Goal: Information Seeking & Learning: Learn about a topic

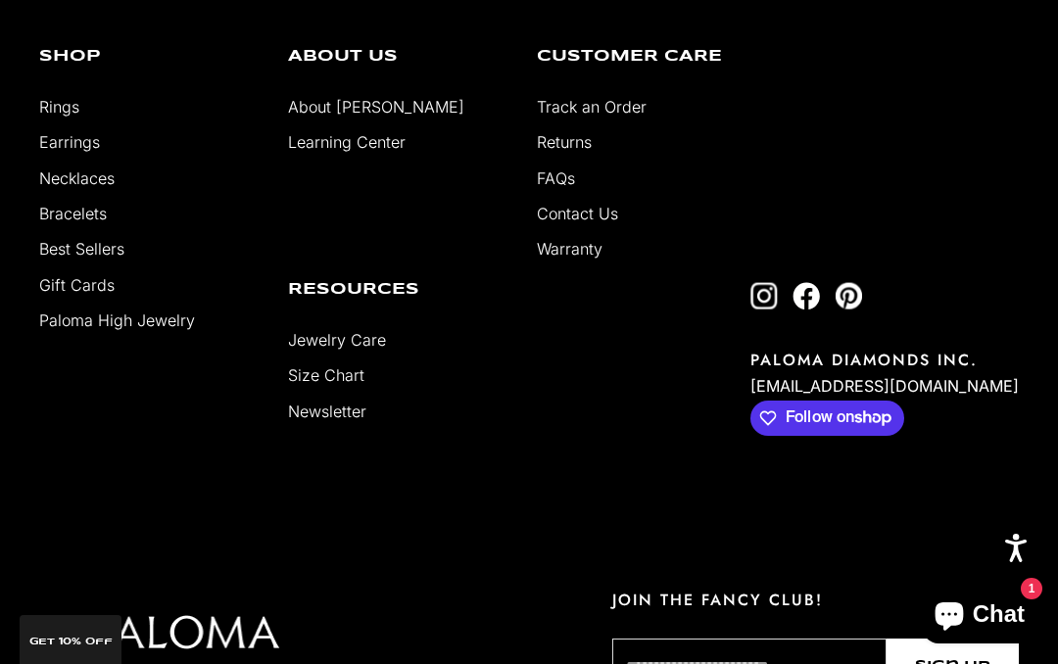
scroll to position [3473, 0]
click at [549, 170] on link "FAQs" at bounding box center [556, 180] width 38 height 20
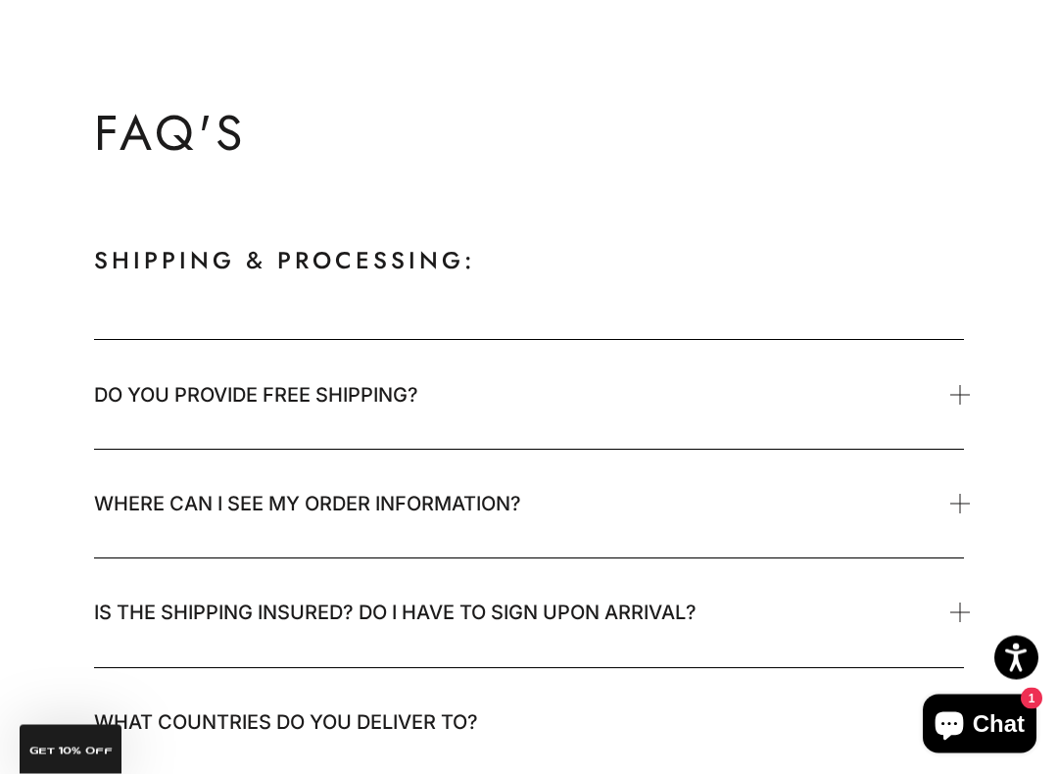
scroll to position [178, 0]
click at [417, 382] on span "Do you provide free shipping?" at bounding box center [256, 394] width 324 height 39
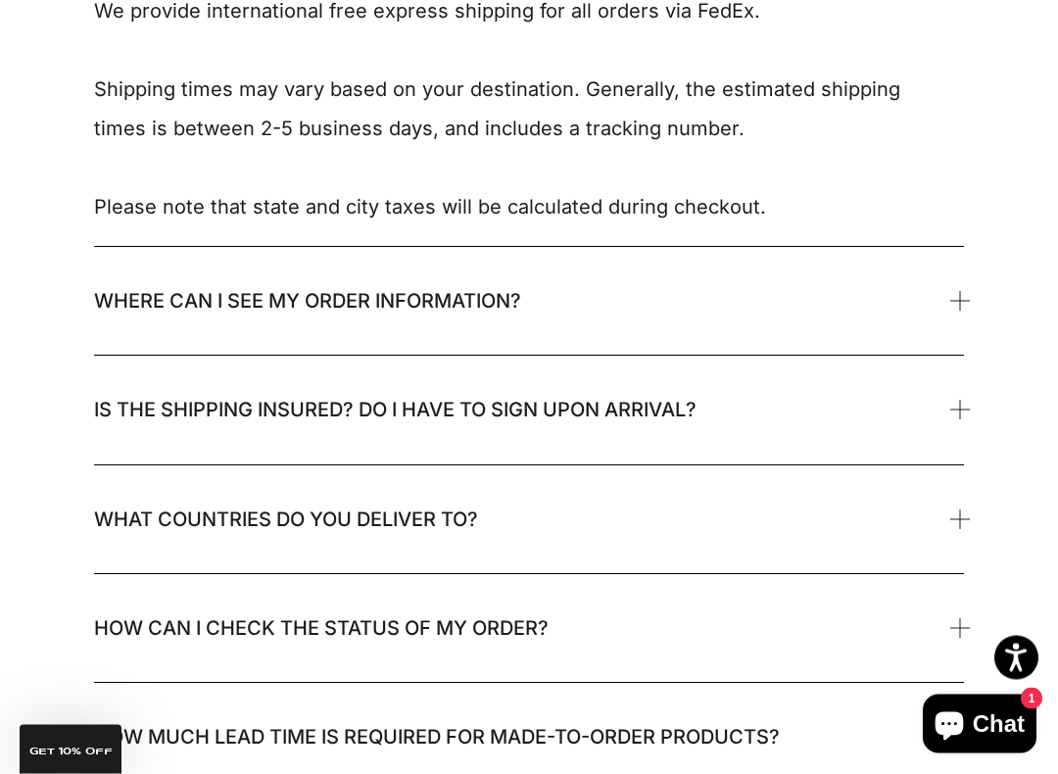
scroll to position [632, 0]
click at [493, 513] on span "What countries do you deliver to?" at bounding box center [529, 519] width 870 height 108
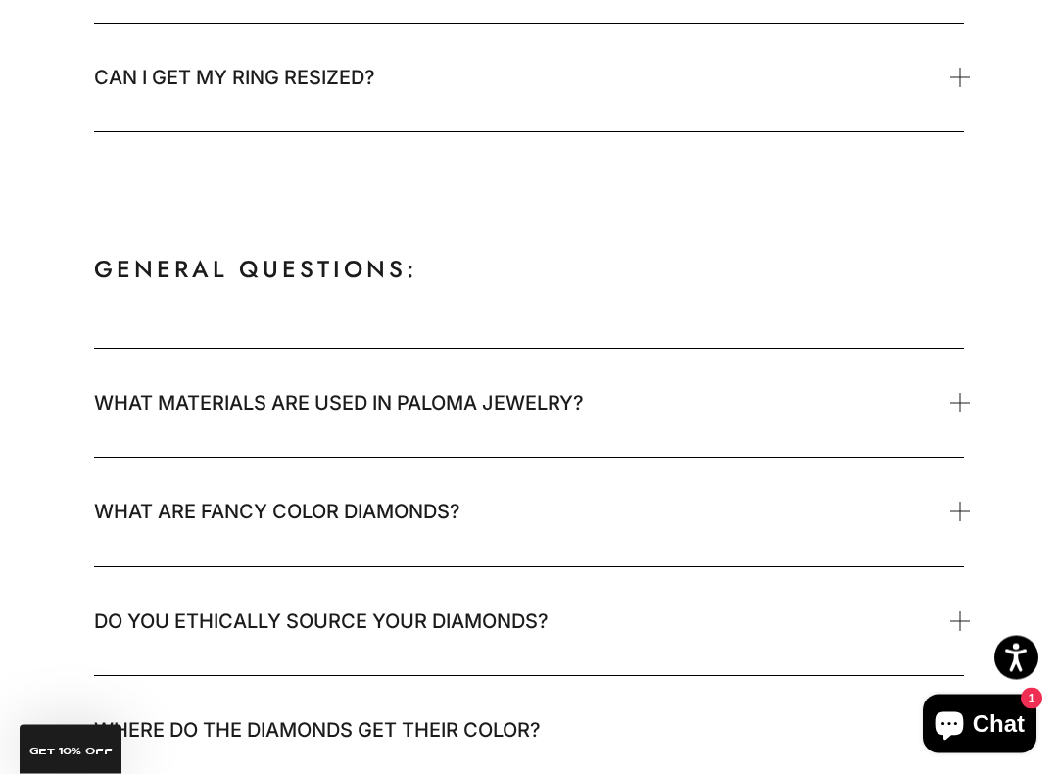
scroll to position [2436, 0]
click at [538, 394] on span "What materials are used in Paloma jewelry?" at bounding box center [339, 401] width 490 height 39
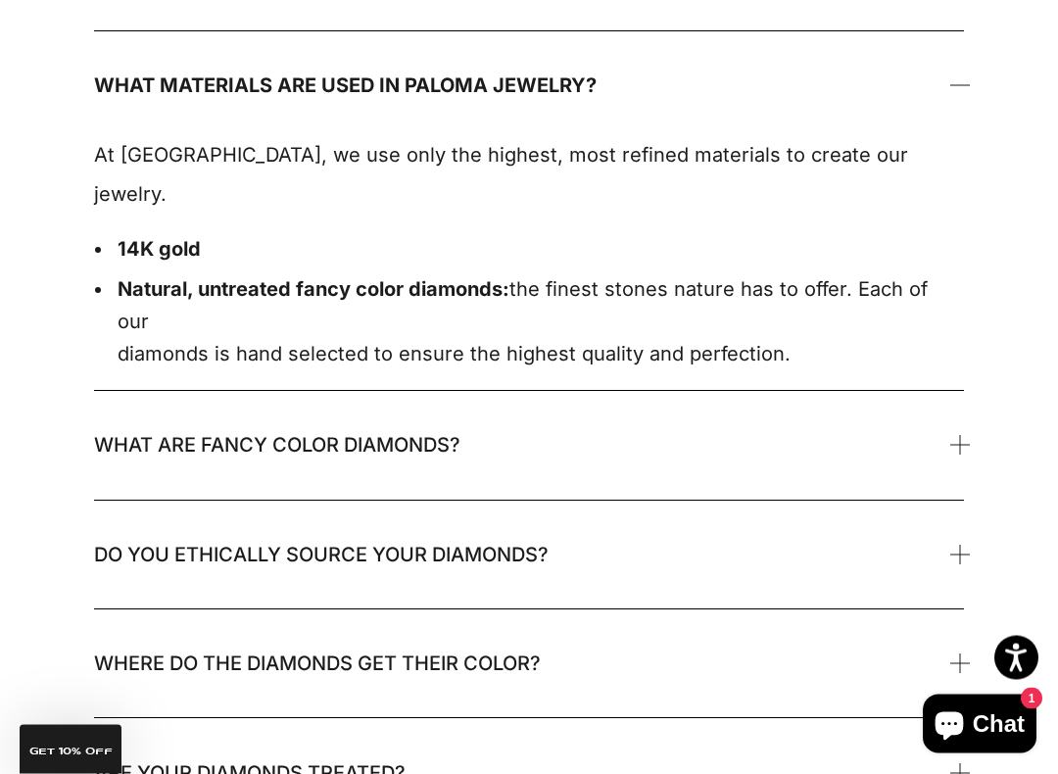
scroll to position [2752, 0]
click at [446, 425] on span "What are fancy color diamonds?" at bounding box center [277, 444] width 366 height 39
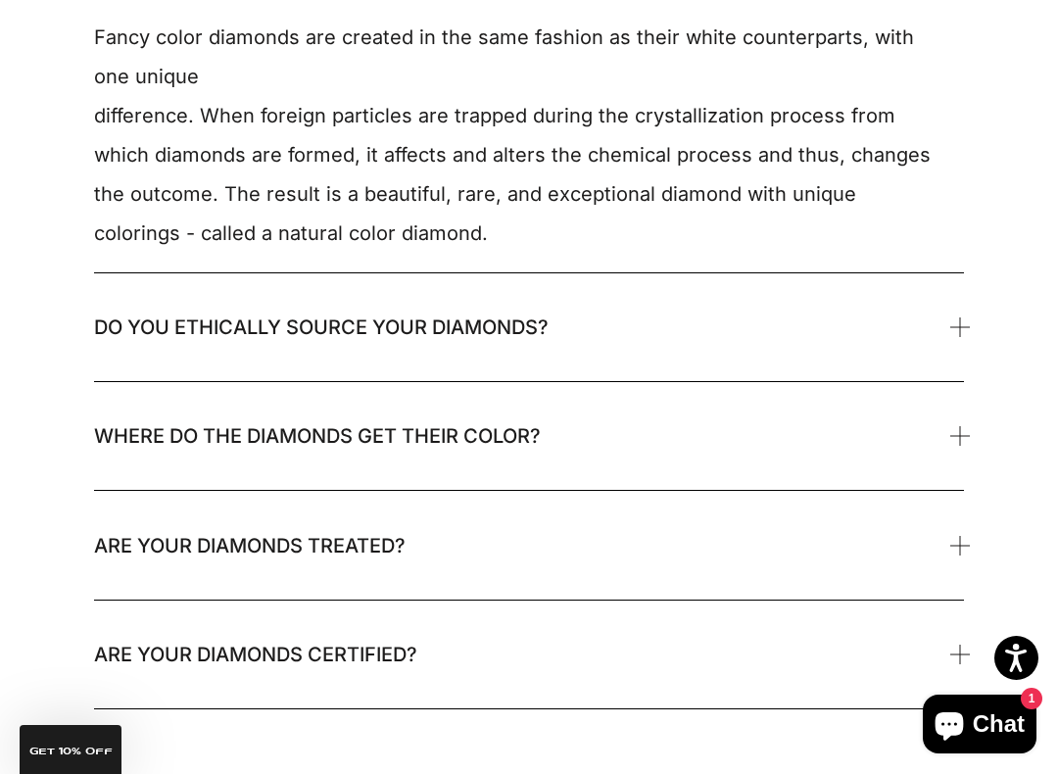
scroll to position [3231, 0]
click at [505, 307] on span "Do you ethically source your diamonds?" at bounding box center [321, 326] width 455 height 39
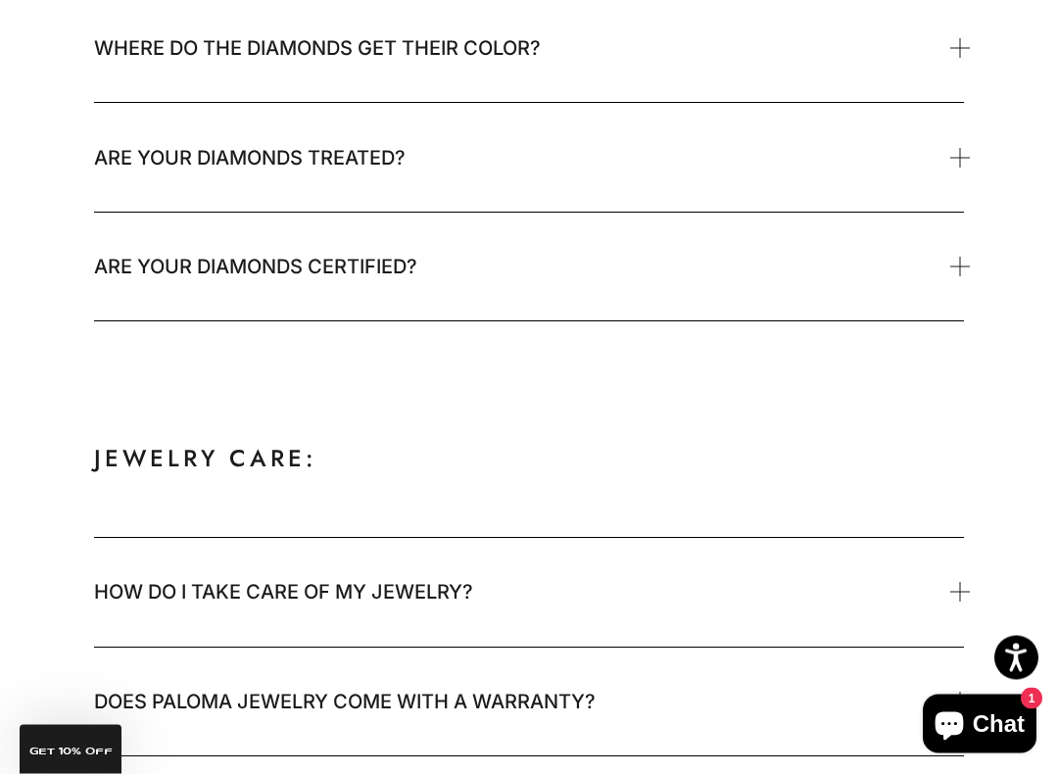
scroll to position [3791, 0]
click at [401, 247] on span "Are your diamonds certified?" at bounding box center [255, 266] width 323 height 39
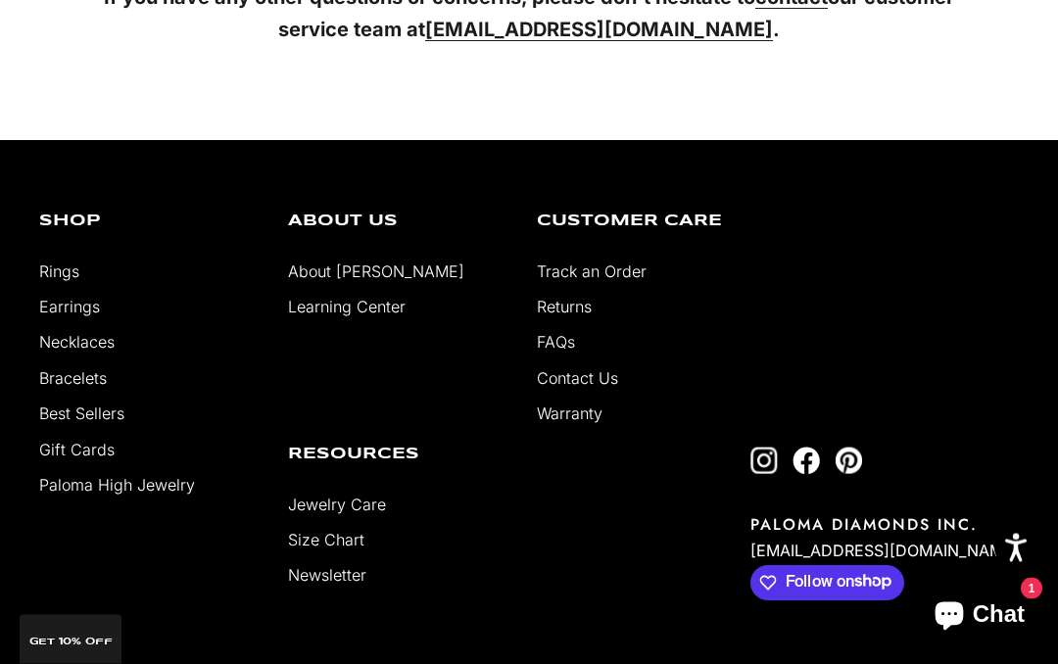
scroll to position [5107, 0]
click at [596, 368] on link "Contact Us" at bounding box center [577, 378] width 81 height 20
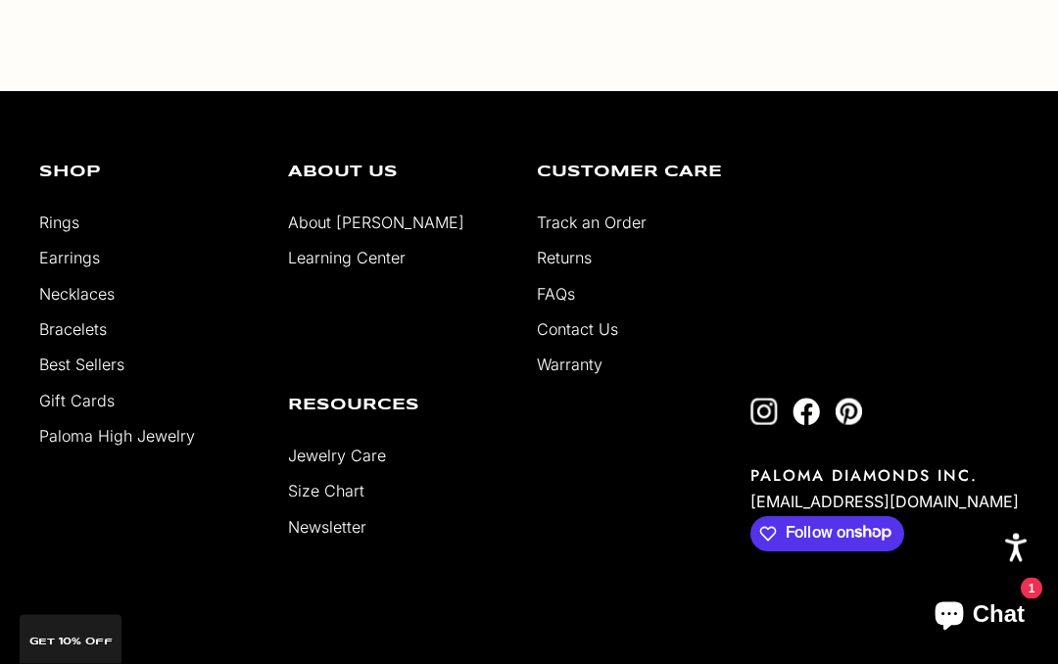
scroll to position [1265, 0]
click at [105, 298] on link "Necklaces" at bounding box center [76, 294] width 75 height 20
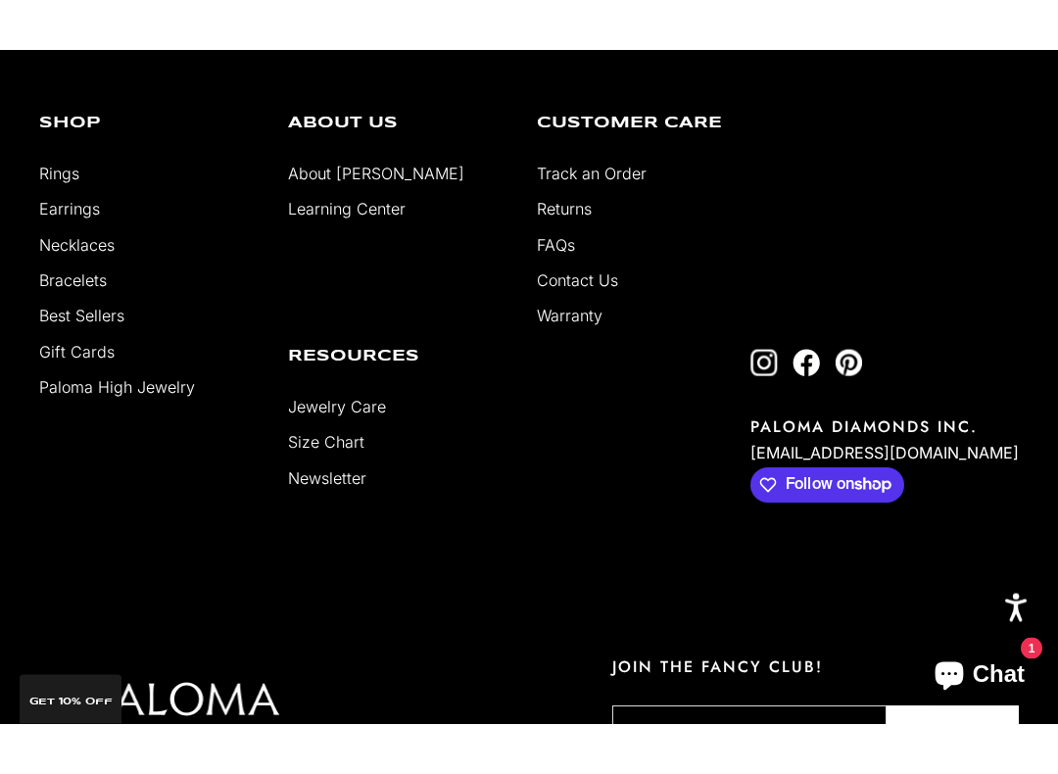
scroll to position [3166, 0]
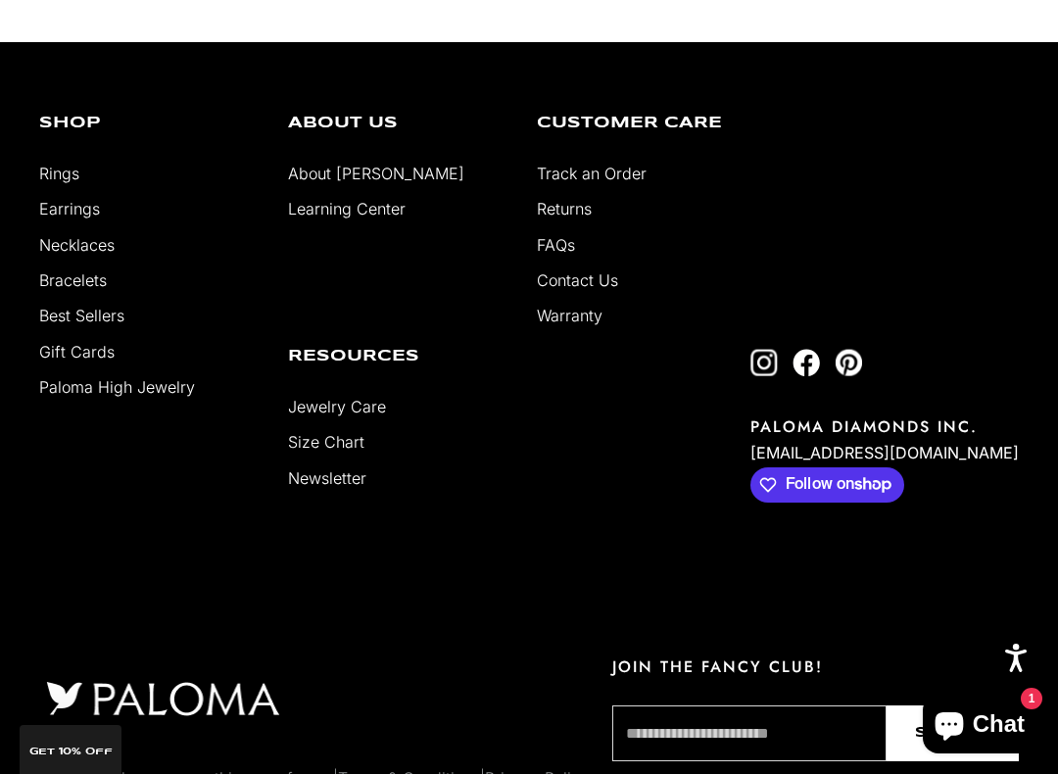
click at [157, 394] on link "Paloma High Jewelry" at bounding box center [117, 387] width 156 height 20
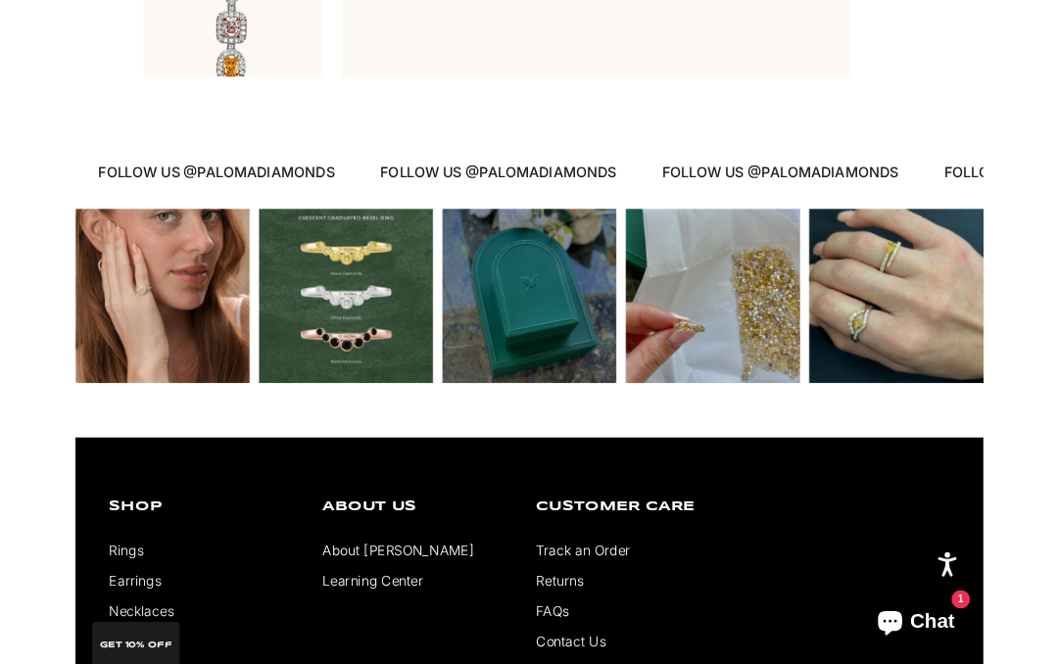
scroll to position [6448, 0]
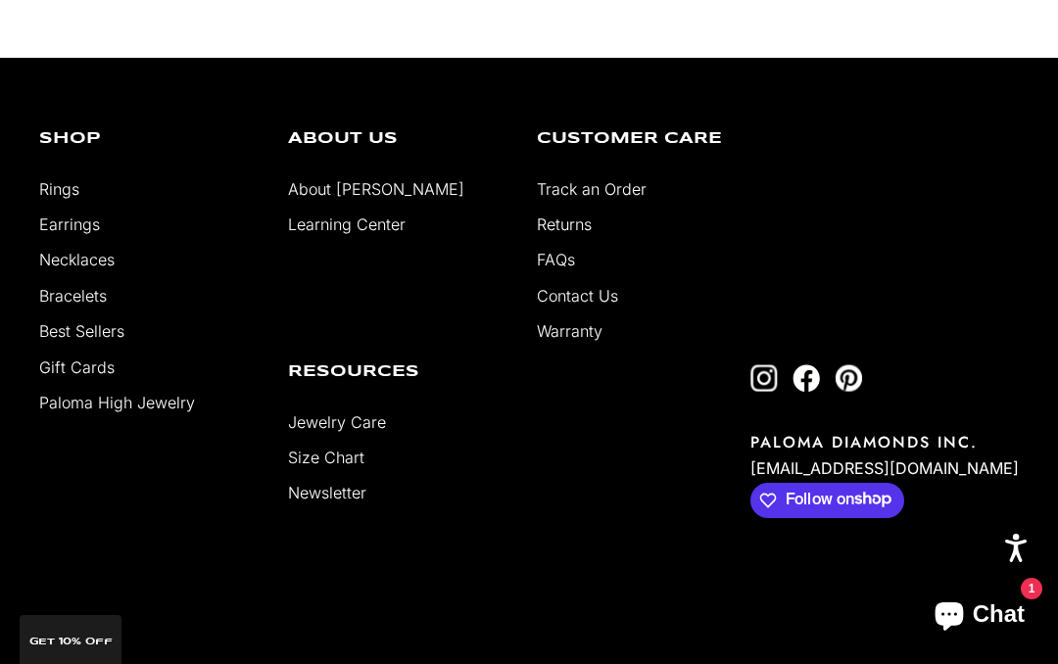
click at [91, 286] on link "Bracelets" at bounding box center [73, 296] width 68 height 20
